Goal: Task Accomplishment & Management: Use online tool/utility

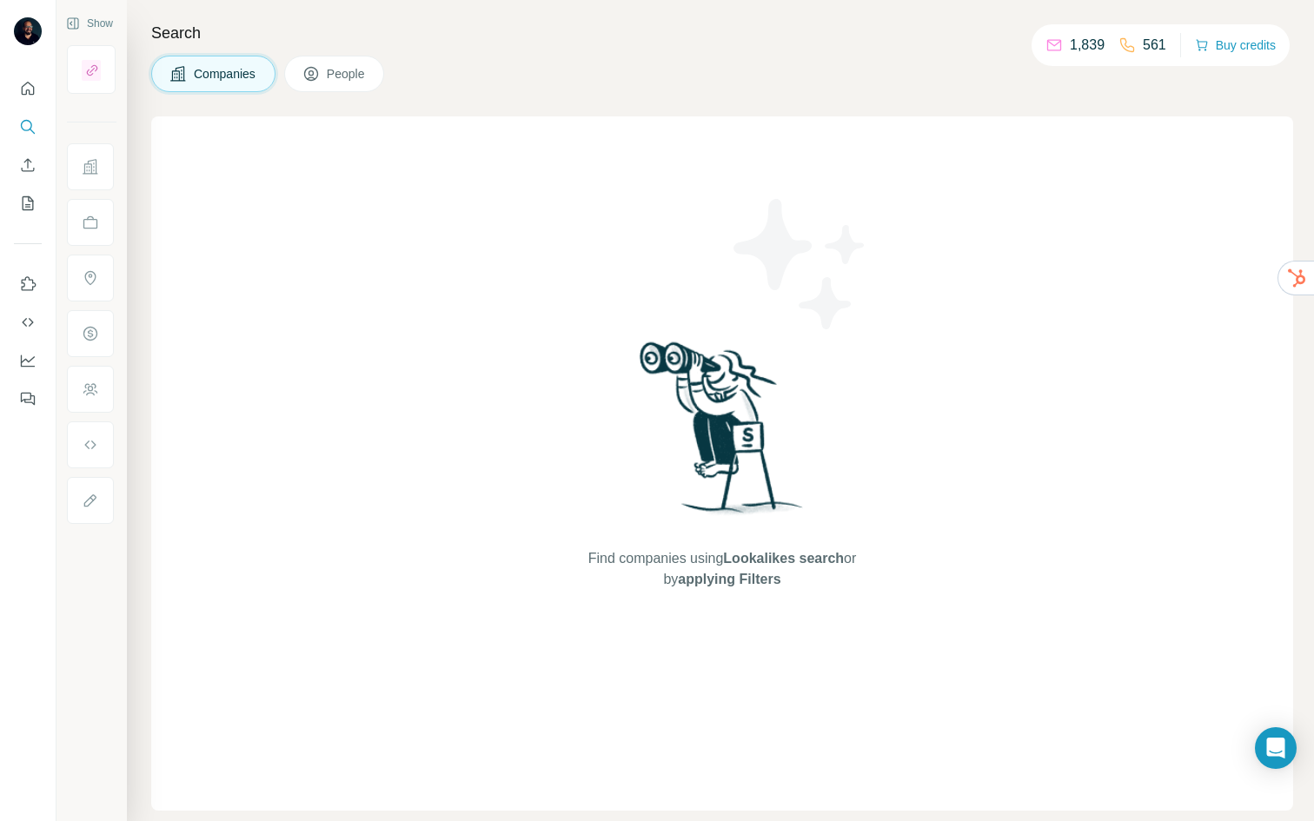
click at [325, 72] on button "People" at bounding box center [334, 74] width 101 height 36
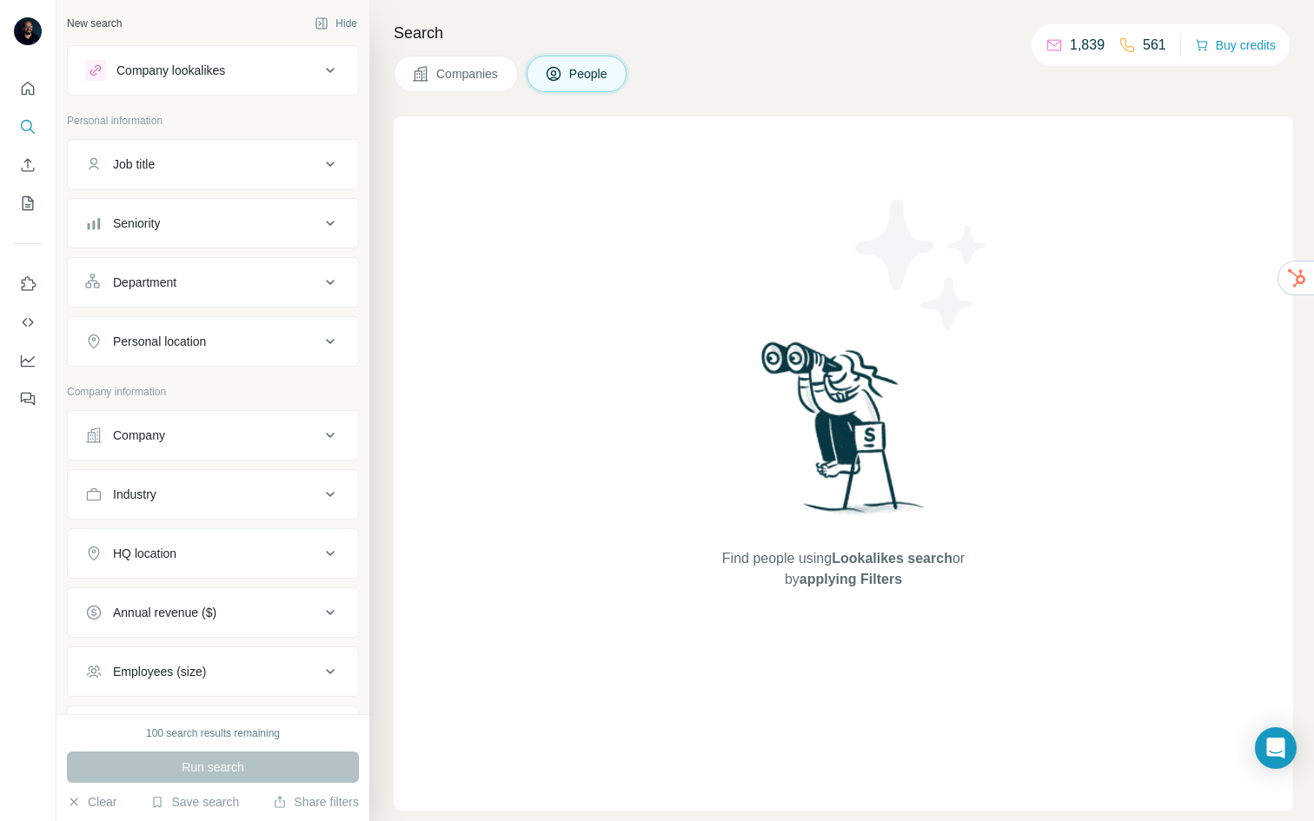
click at [760, 94] on div "Search Companies People Find people using Lookalikes search or by applying Filt…" at bounding box center [841, 410] width 945 height 821
click at [23, 85] on icon "Quick start" at bounding box center [28, 88] width 13 height 13
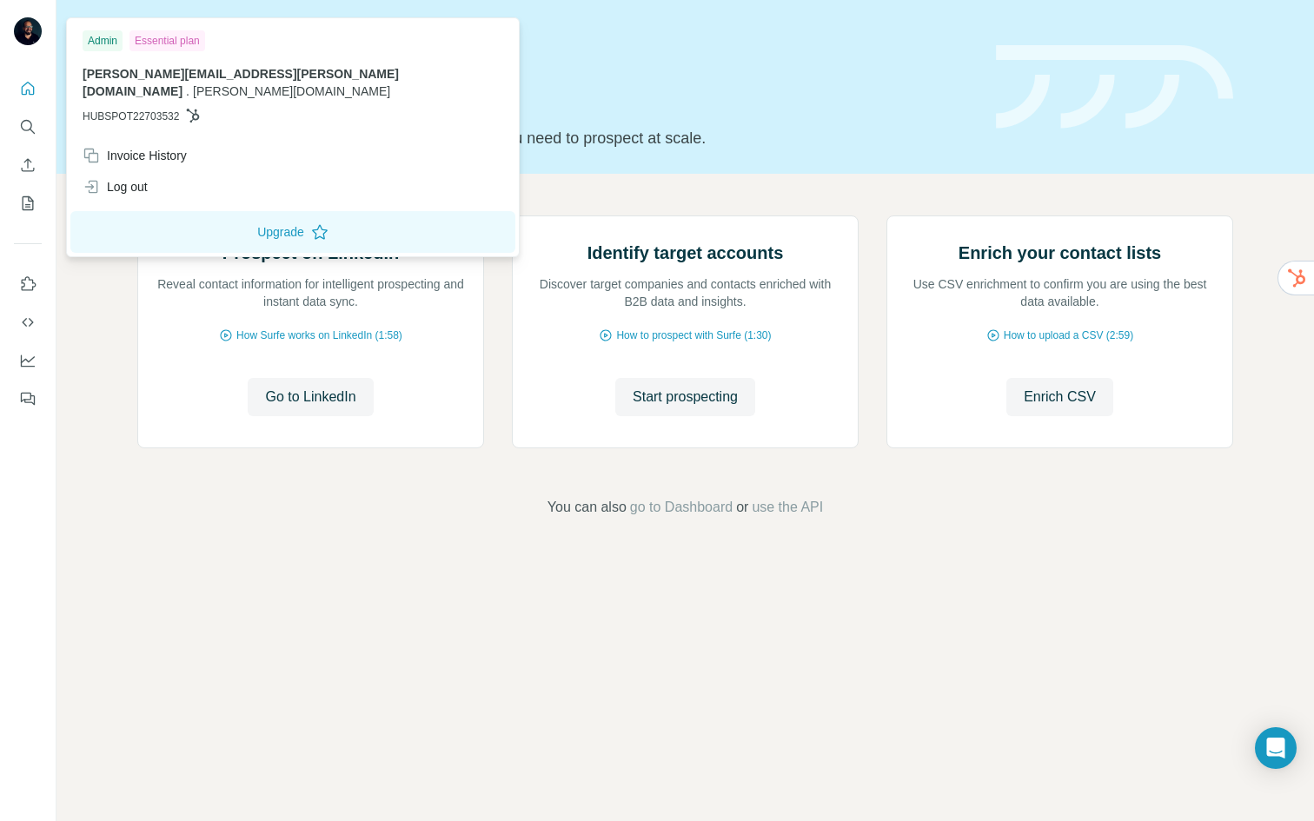
click at [30, 35] on img at bounding box center [28, 31] width 28 height 28
click at [107, 44] on div "Admin" at bounding box center [103, 40] width 40 height 21
click at [101, 40] on div "Admin" at bounding box center [103, 40] width 40 height 21
click at [92, 436] on div "Prospect on LinkedIn Reveal contact information for intelligent prospecting and…" at bounding box center [684, 367] width 1257 height 386
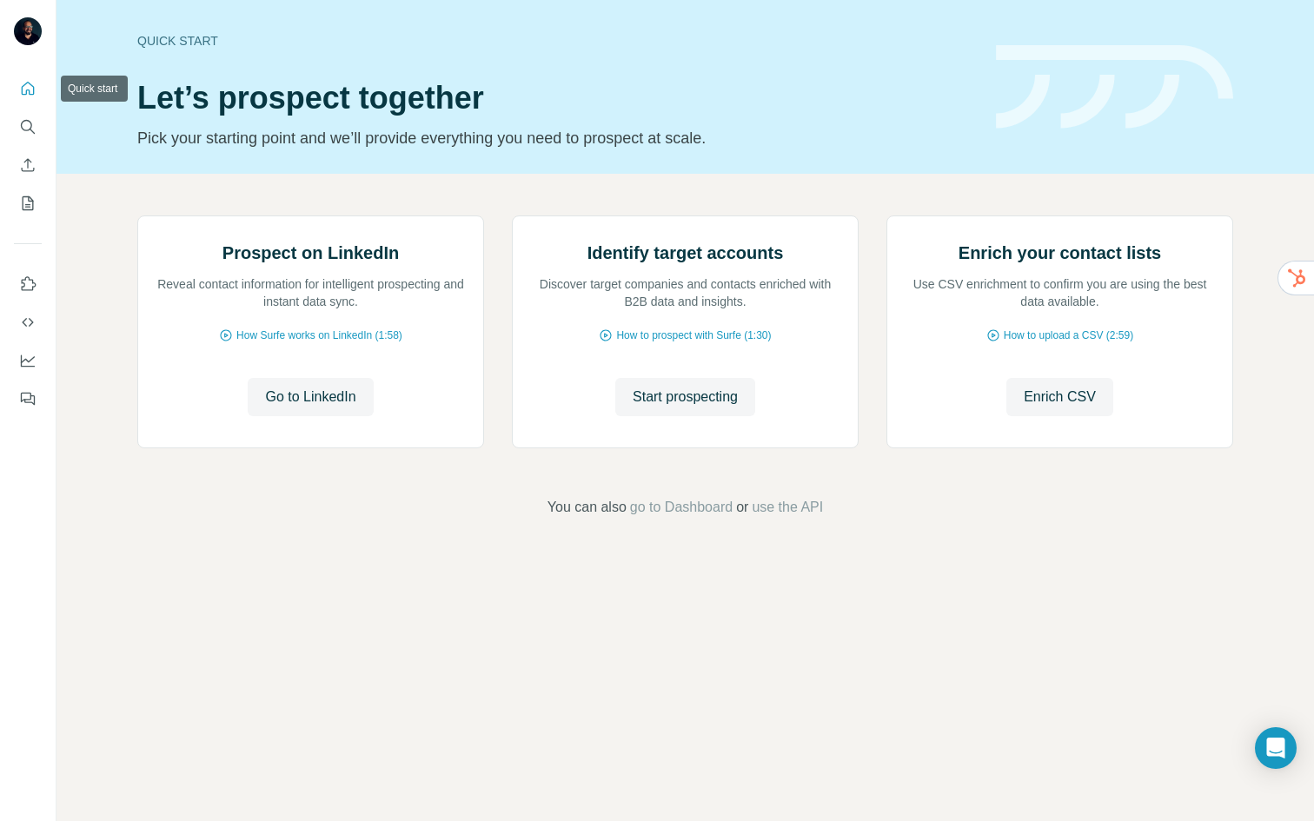
click at [28, 91] on icon "Quick start" at bounding box center [27, 88] width 17 height 17
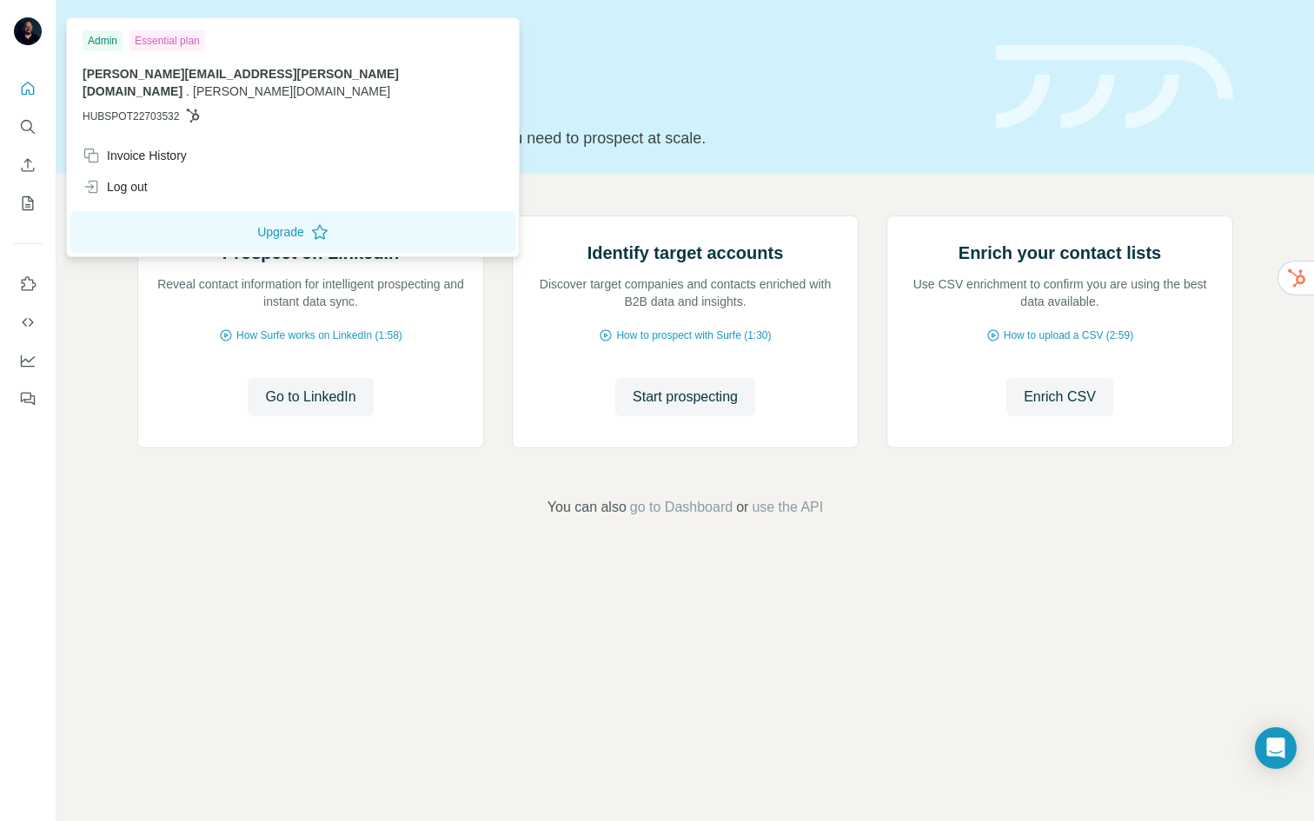
click at [171, 37] on div "Essential plan" at bounding box center [167, 40] width 76 height 21
click at [97, 43] on div "Admin" at bounding box center [103, 40] width 40 height 21
click at [159, 217] on button "Upgrade" at bounding box center [292, 232] width 445 height 42
